Goal: Information Seeking & Learning: Learn about a topic

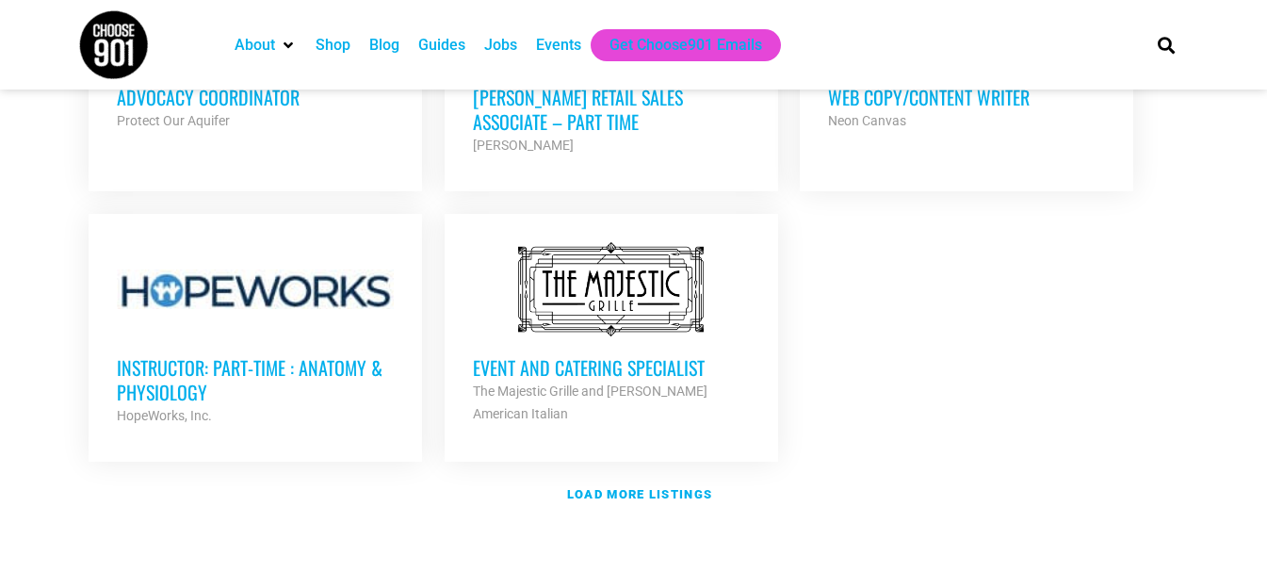
scroll to position [2261, 0]
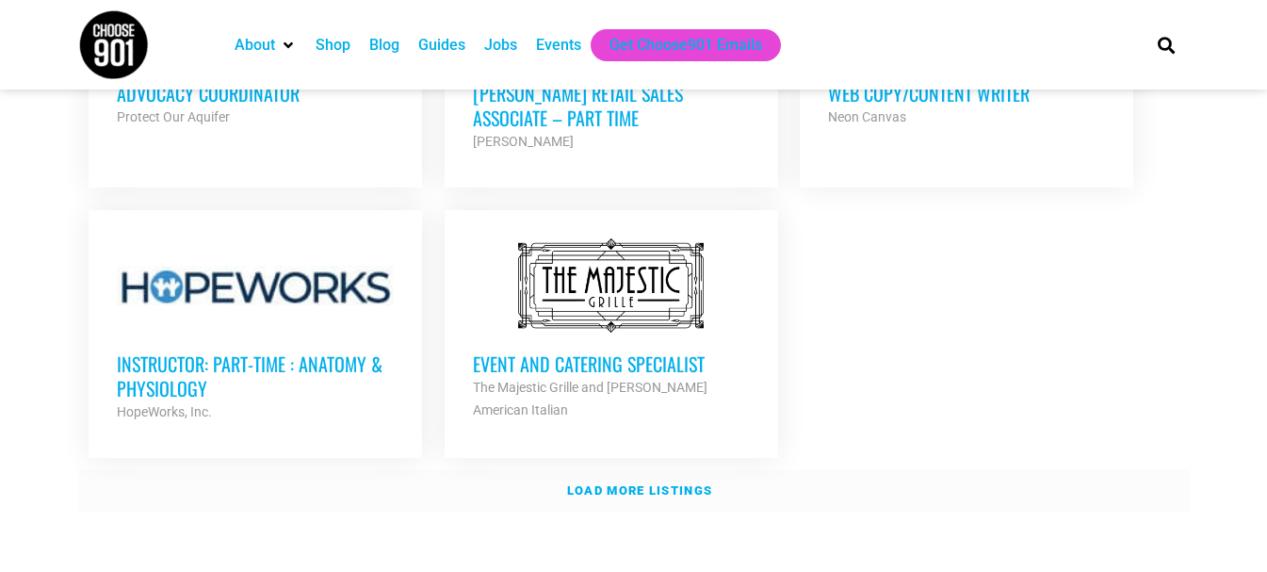
click at [606, 483] on strong "Load more listings" at bounding box center [639, 490] width 145 height 14
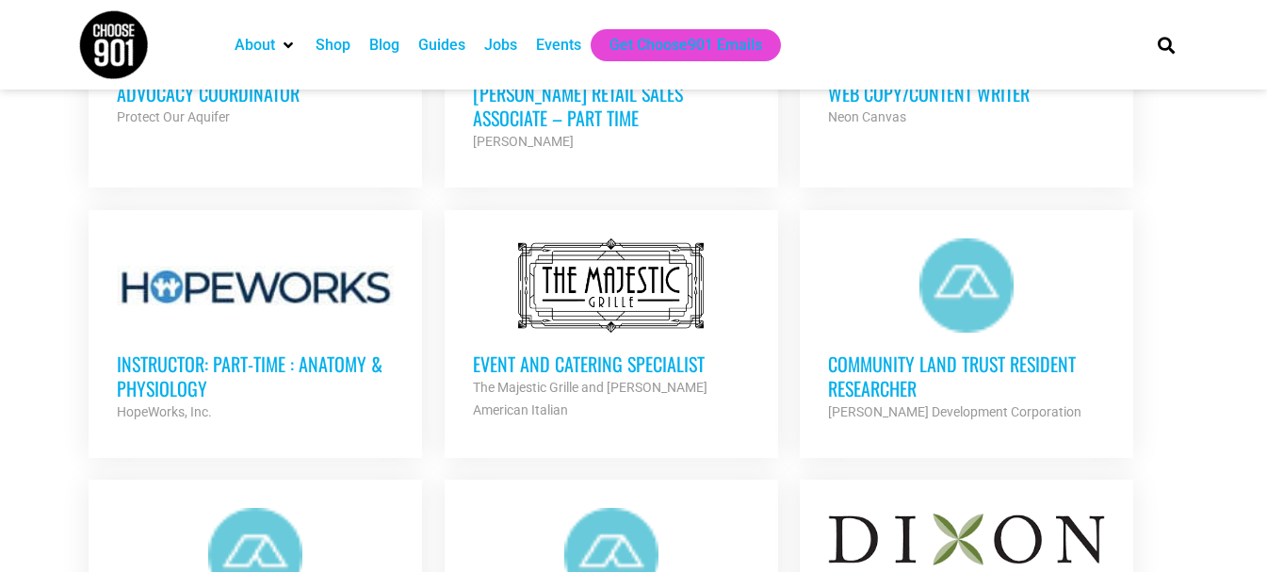
scroll to position [2355, 0]
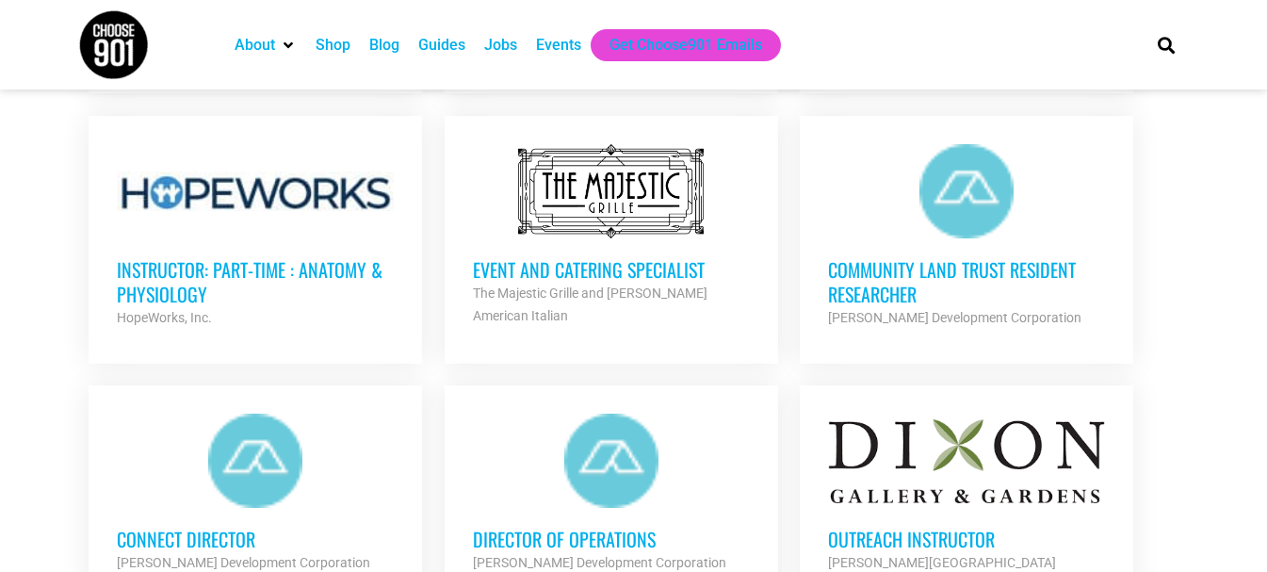
click at [306, 257] on h3 "Instructor: Part-Time : Anatomy & Physiology" at bounding box center [255, 281] width 277 height 49
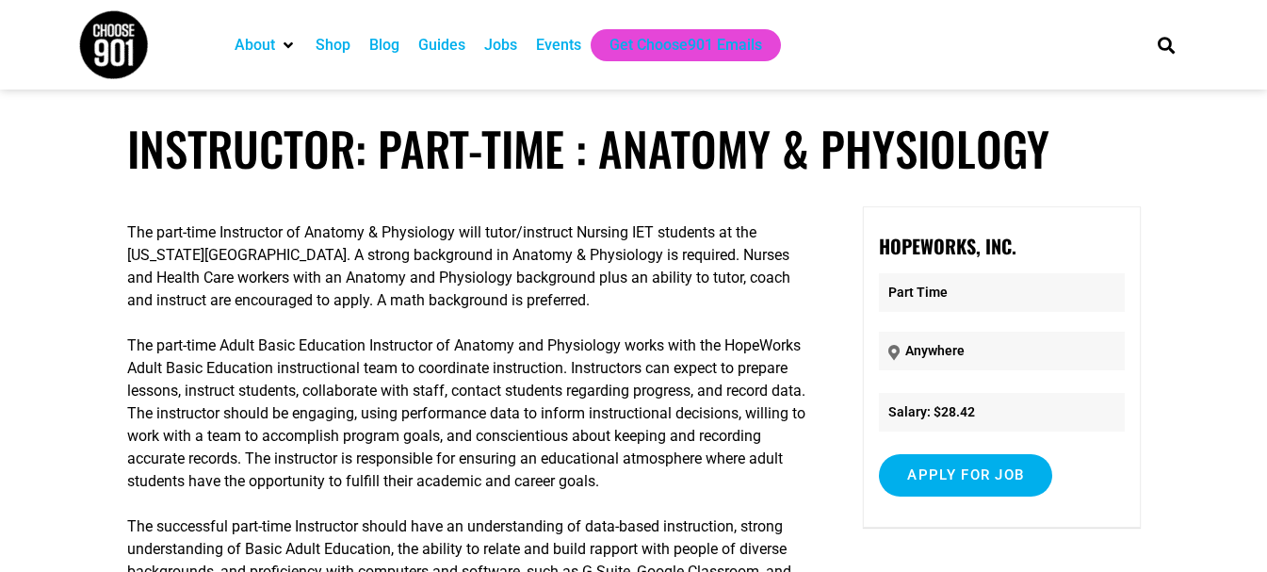
click at [509, 47] on div "Jobs" at bounding box center [500, 45] width 33 height 23
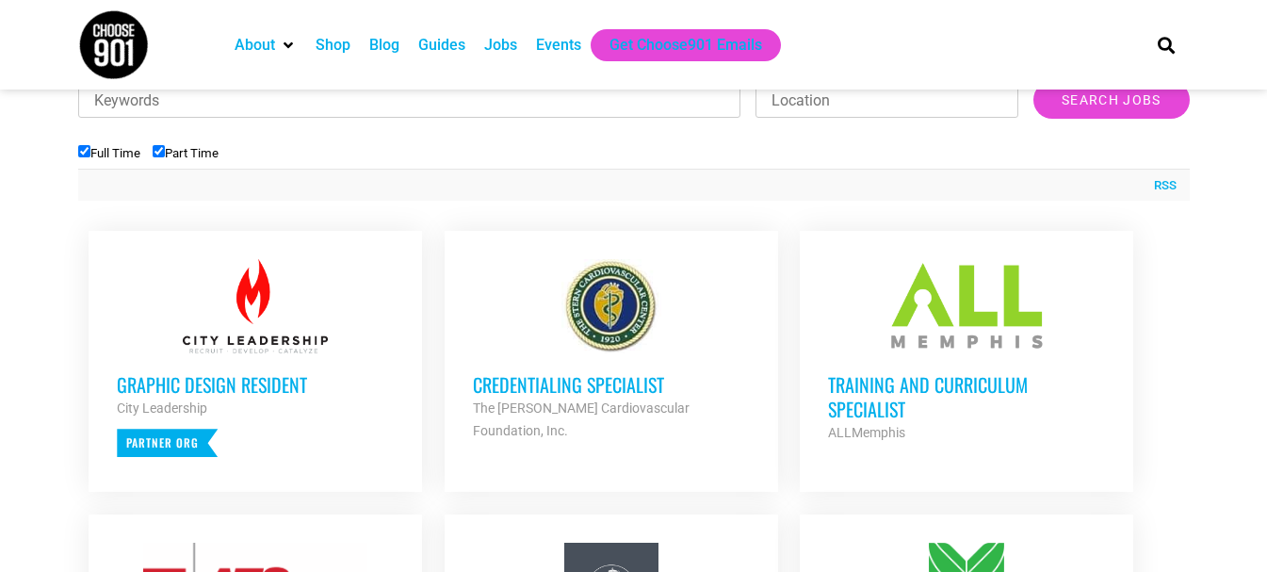
scroll to position [660, 0]
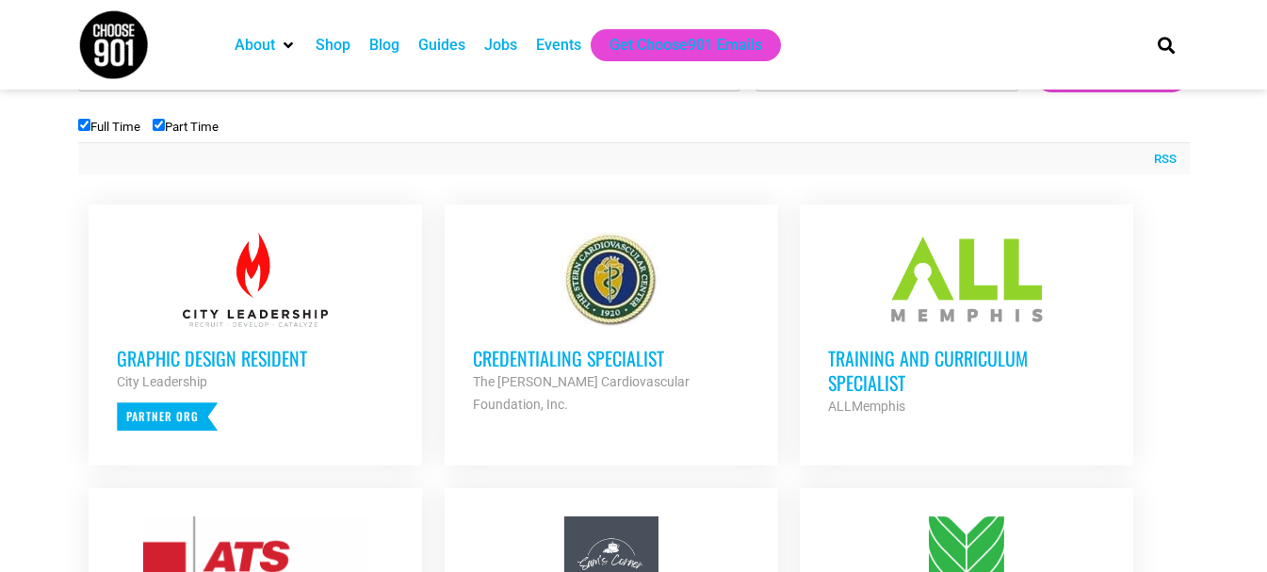
click at [619, 293] on div at bounding box center [611, 280] width 277 height 94
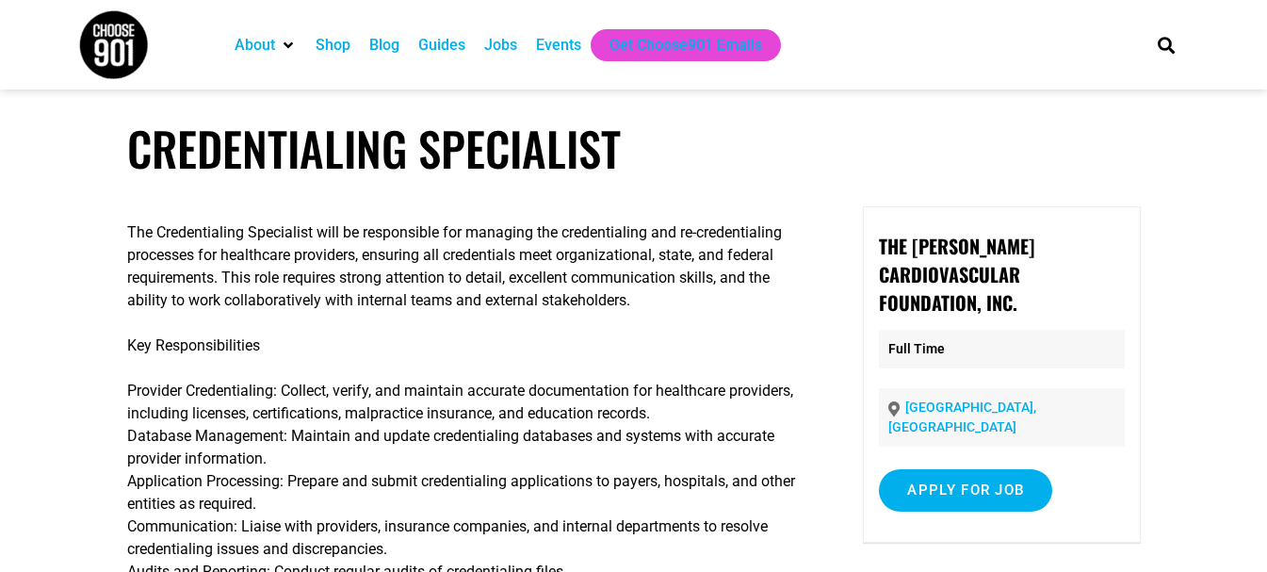
click at [565, 49] on div "Events" at bounding box center [558, 45] width 45 height 23
click at [548, 43] on div "Events" at bounding box center [558, 45] width 45 height 23
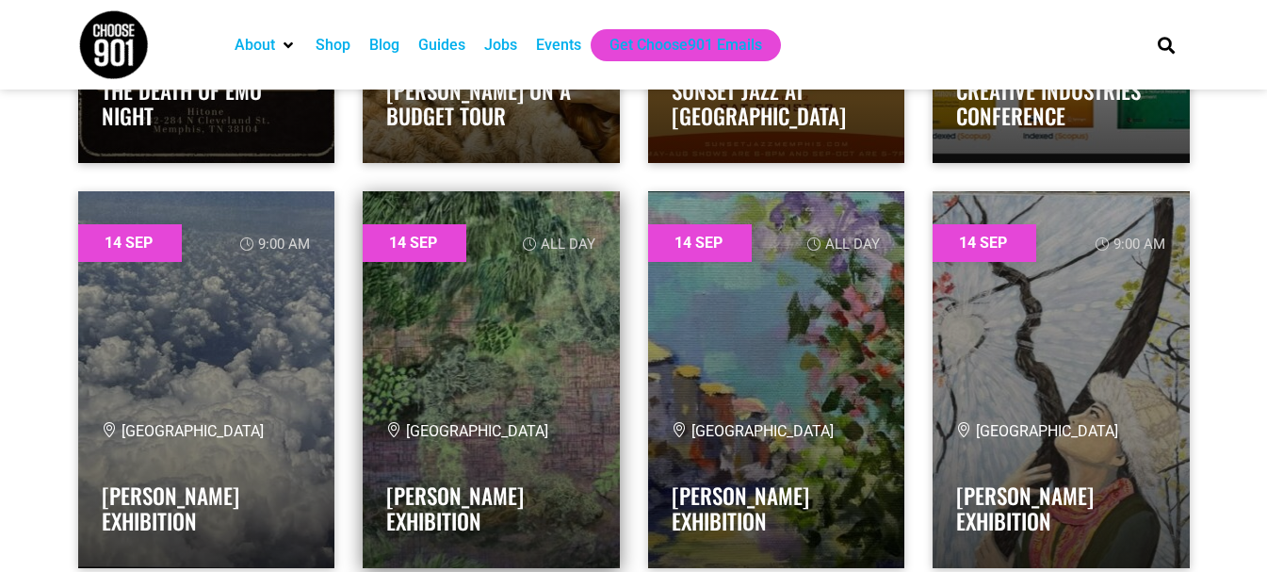
scroll to position [17525, 0]
